Goal: Navigation & Orientation: Find specific page/section

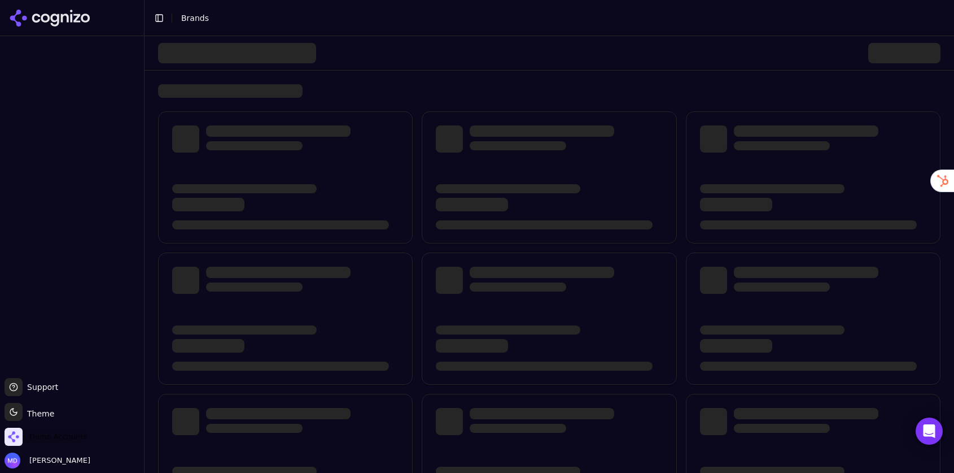
click at [53, 430] on span "Demo Accounts" at bounding box center [46, 436] width 82 height 18
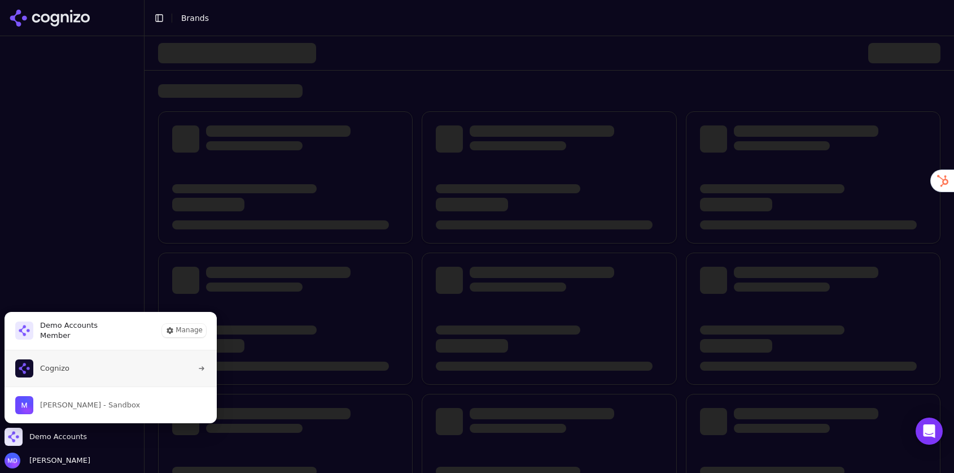
click at [78, 376] on button "Cognizo" at bounding box center [110, 368] width 213 height 36
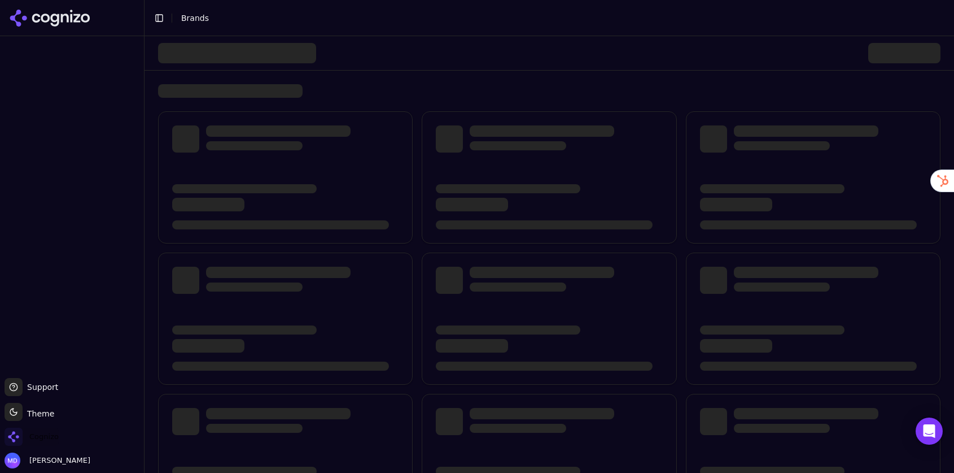
click at [49, 434] on span "Cognizo" at bounding box center [43, 436] width 29 height 10
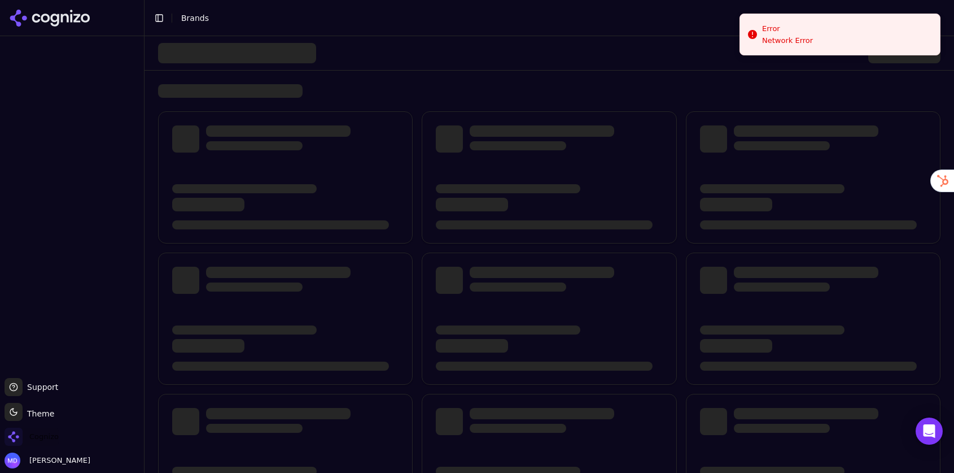
click at [47, 439] on span "Cognizo" at bounding box center [43, 436] width 29 height 10
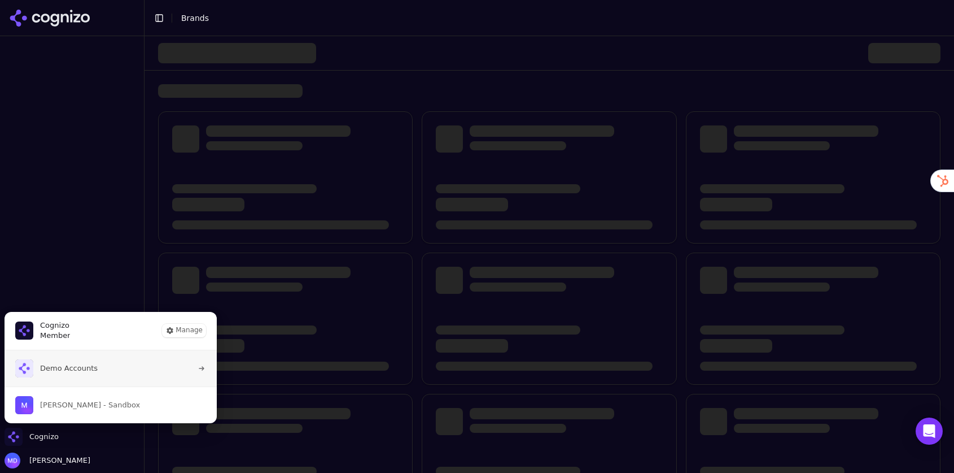
click at [60, 378] on button "Demo Accounts" at bounding box center [110, 368] width 213 height 36
